Goal: Task Accomplishment & Management: Manage account settings

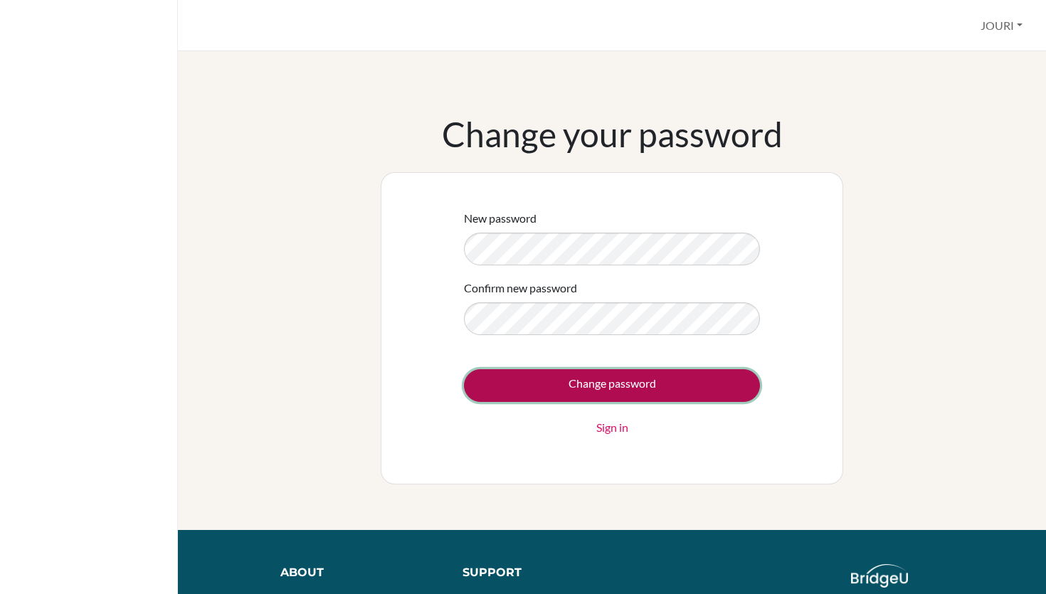
click at [613, 392] on input "Change password" at bounding box center [612, 385] width 296 height 33
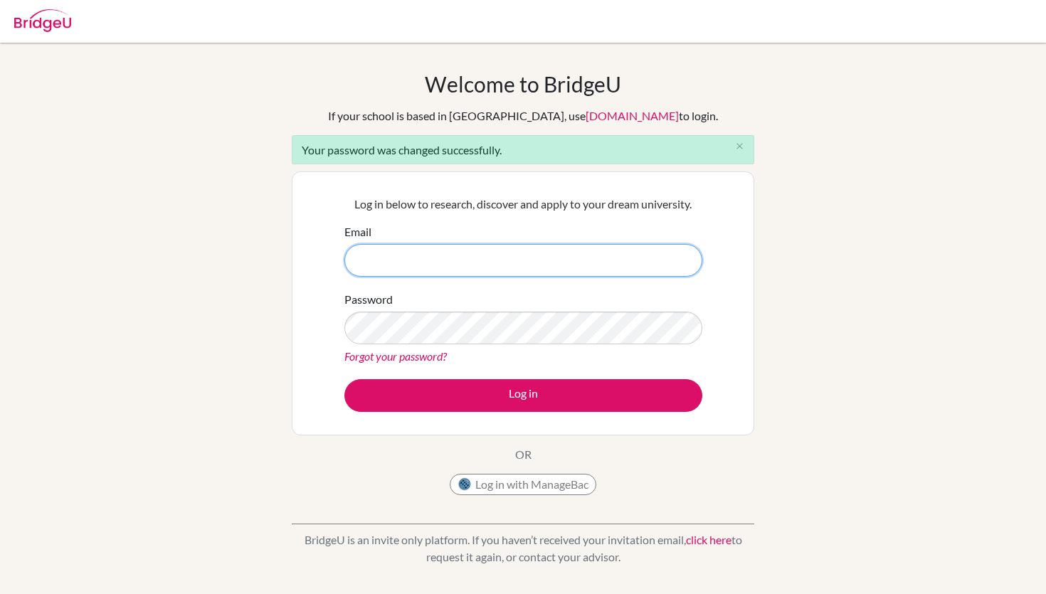
type input "[EMAIL_ADDRESS][DOMAIN_NAME]"
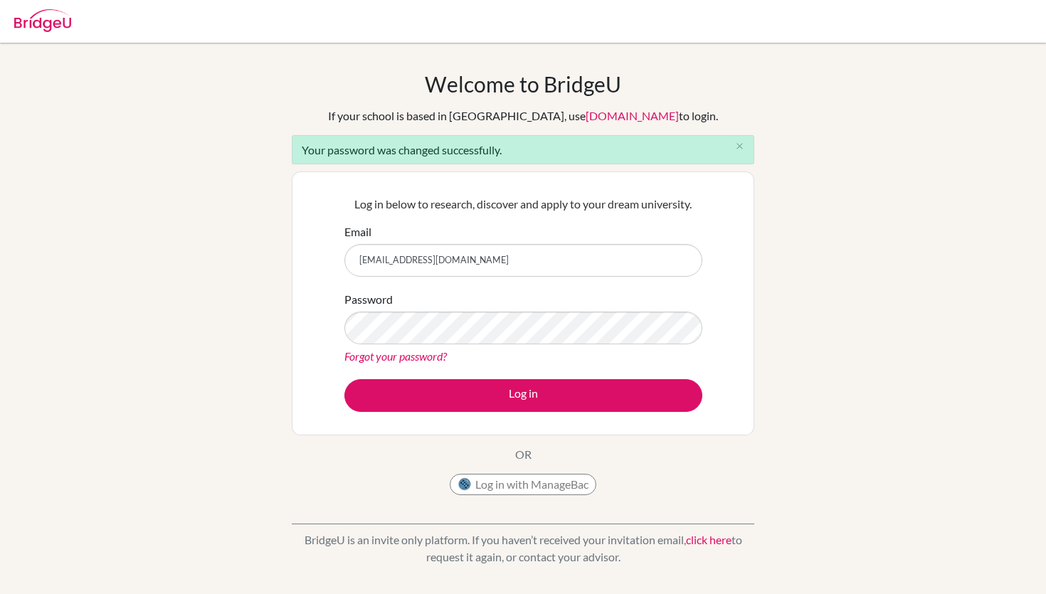
click at [236, 336] on div "Welcome to [GEOGRAPHIC_DATA] If your school is based in [GEOGRAPHIC_DATA], use …" at bounding box center [523, 321] width 1046 height 501
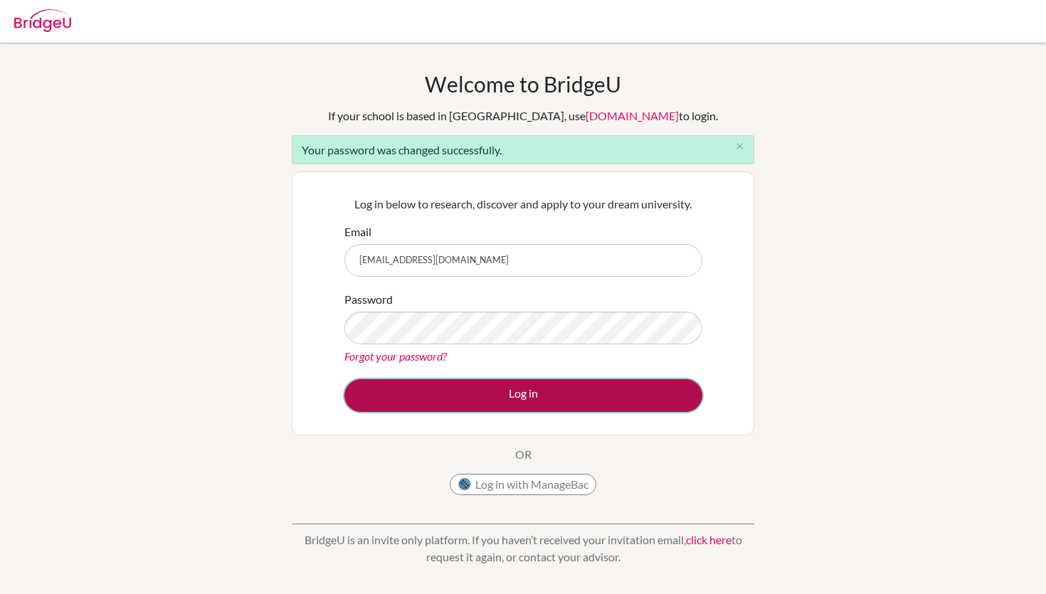
click at [426, 383] on button "Log in" at bounding box center [523, 395] width 358 height 33
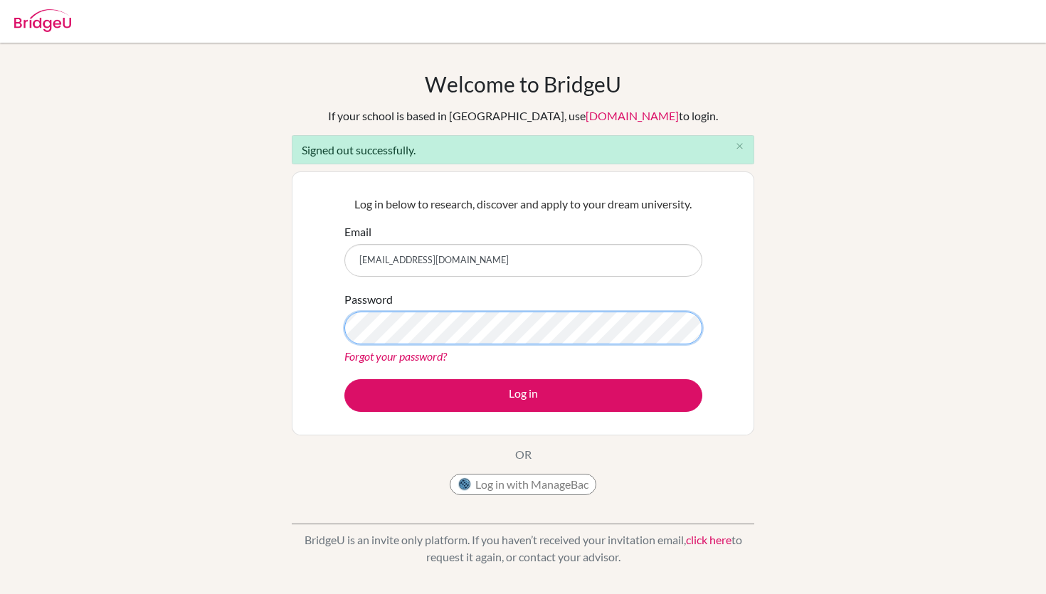
click at [288, 329] on div "Welcome to [GEOGRAPHIC_DATA] If your school is based in [GEOGRAPHIC_DATA], use …" at bounding box center [523, 321] width 1046 height 501
click at [323, 329] on div "Log in below to research, discover and apply to your dream university. Email jo…" at bounding box center [523, 303] width 462 height 264
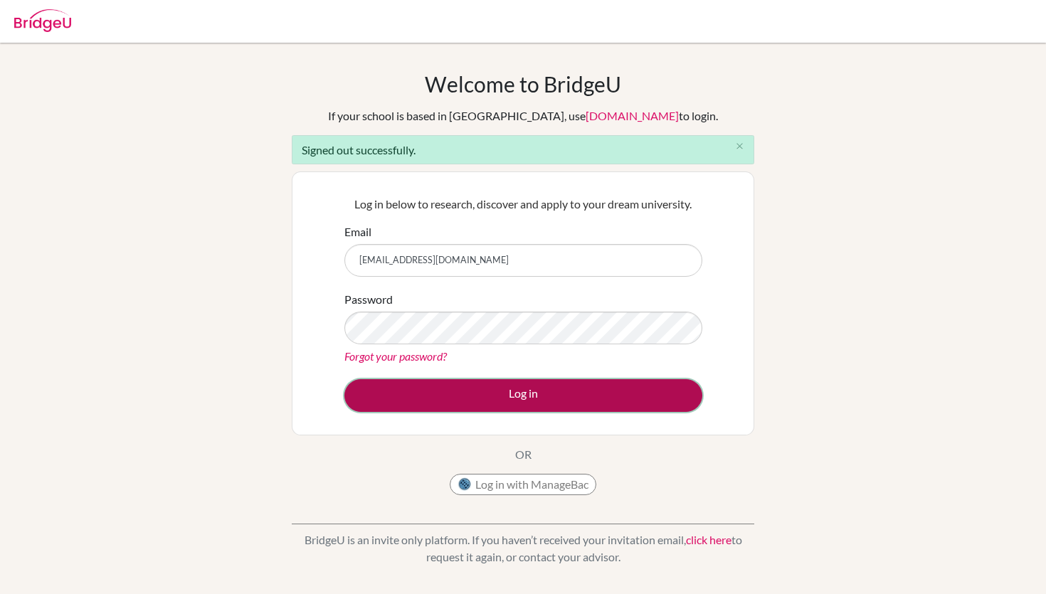
click at [467, 398] on button "Log in" at bounding box center [523, 395] width 358 height 33
